Goal: Task Accomplishment & Management: Manage account settings

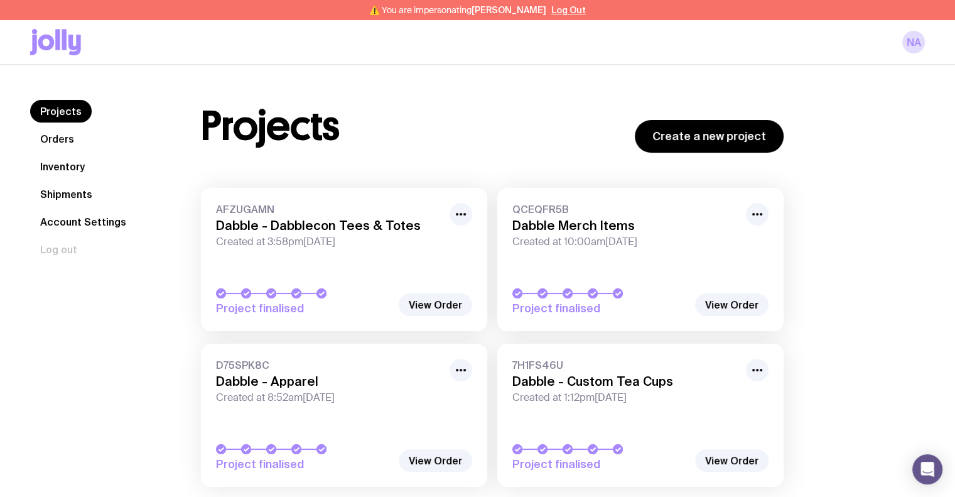
click at [64, 166] on link "Inventory" at bounding box center [62, 166] width 65 height 23
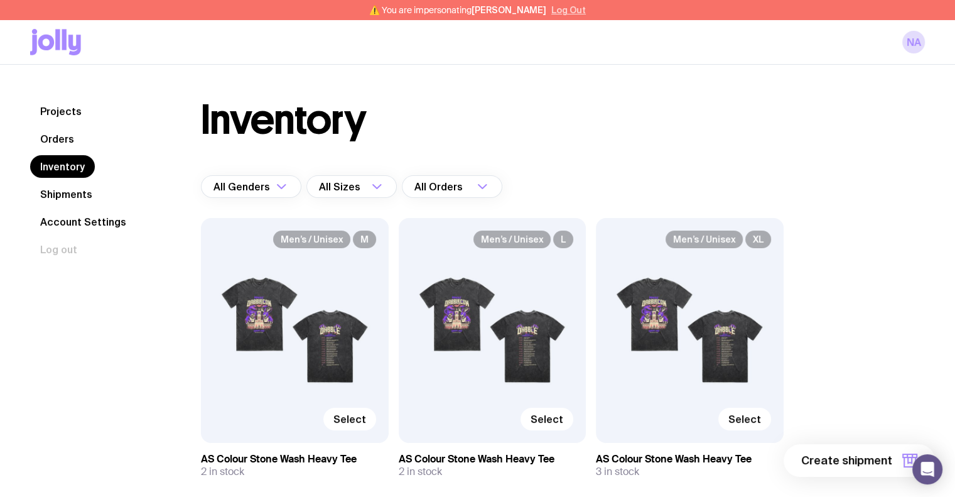
click at [563, 8] on button "Log Out" at bounding box center [569, 10] width 35 height 10
